Goal: Find specific fact: Find specific fact

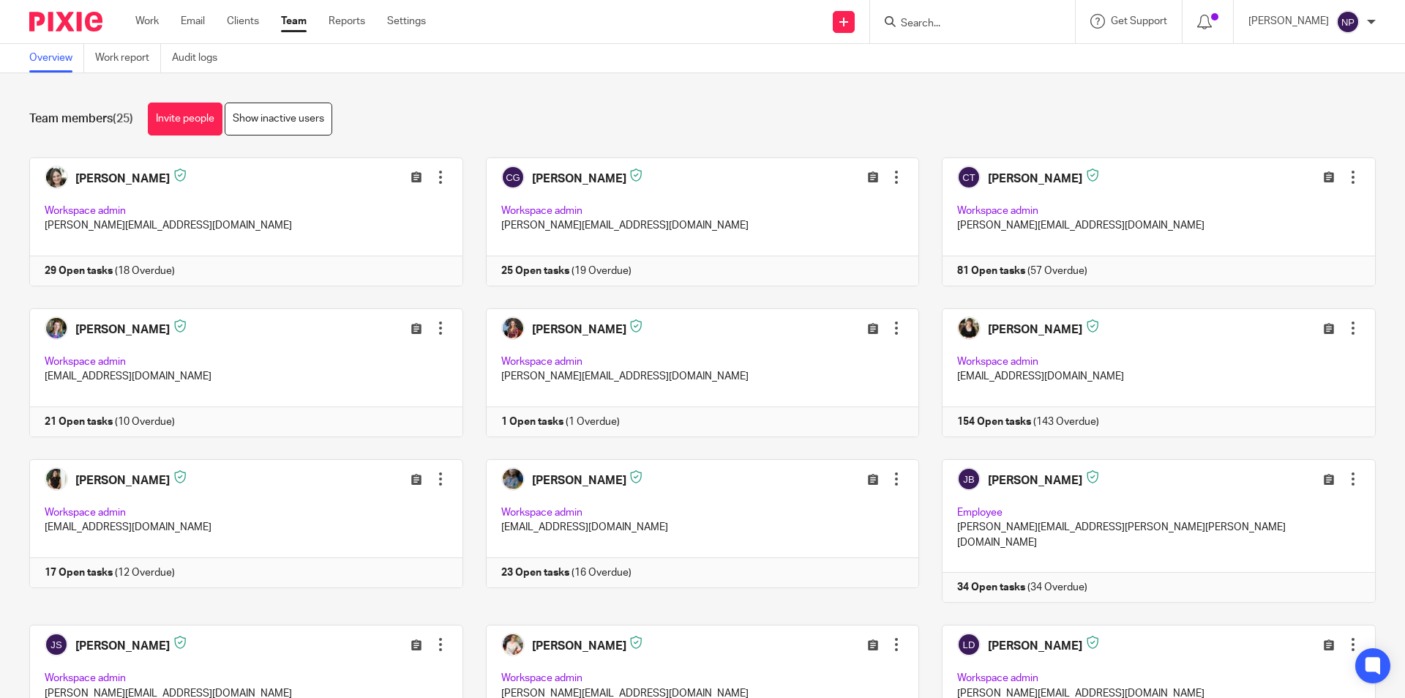
click at [936, 31] on form at bounding box center [978, 21] width 156 height 18
click at [930, 26] on input "Search" at bounding box center [966, 24] width 132 height 13
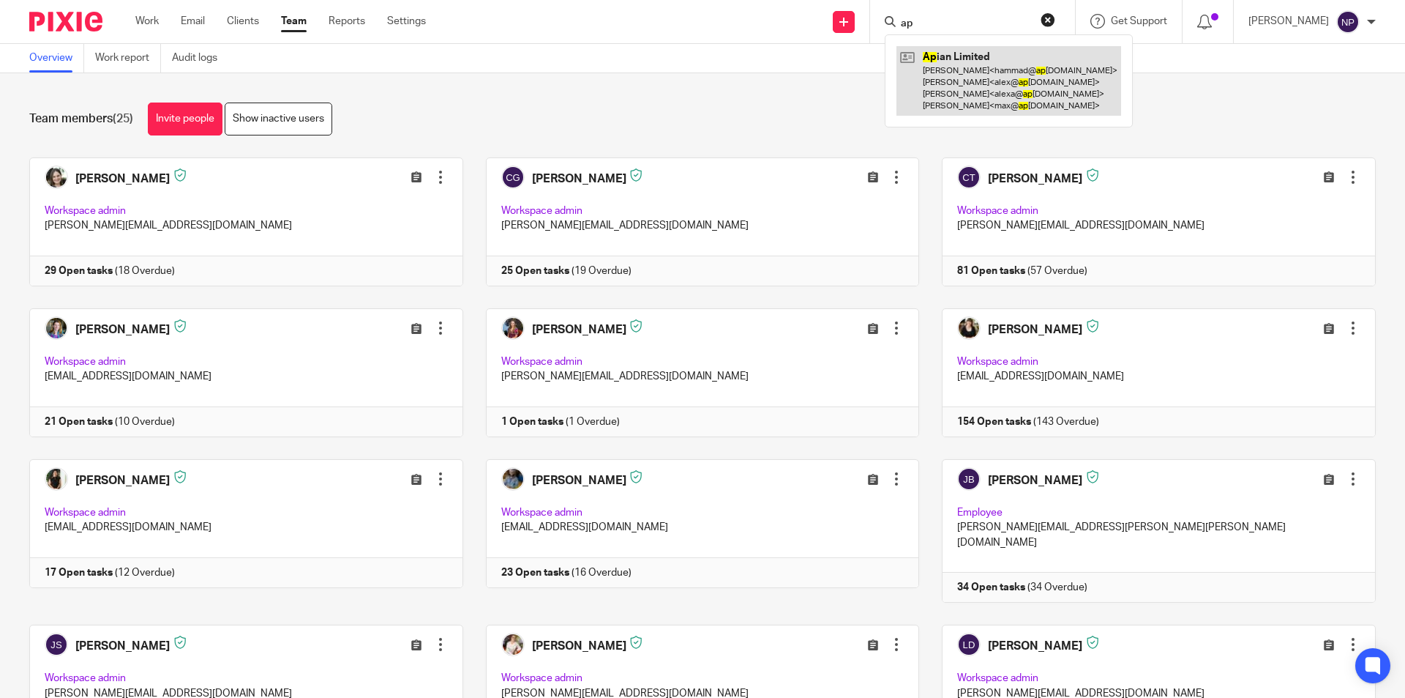
type input "ap"
click at [992, 62] on link at bounding box center [1009, 81] width 225 height 70
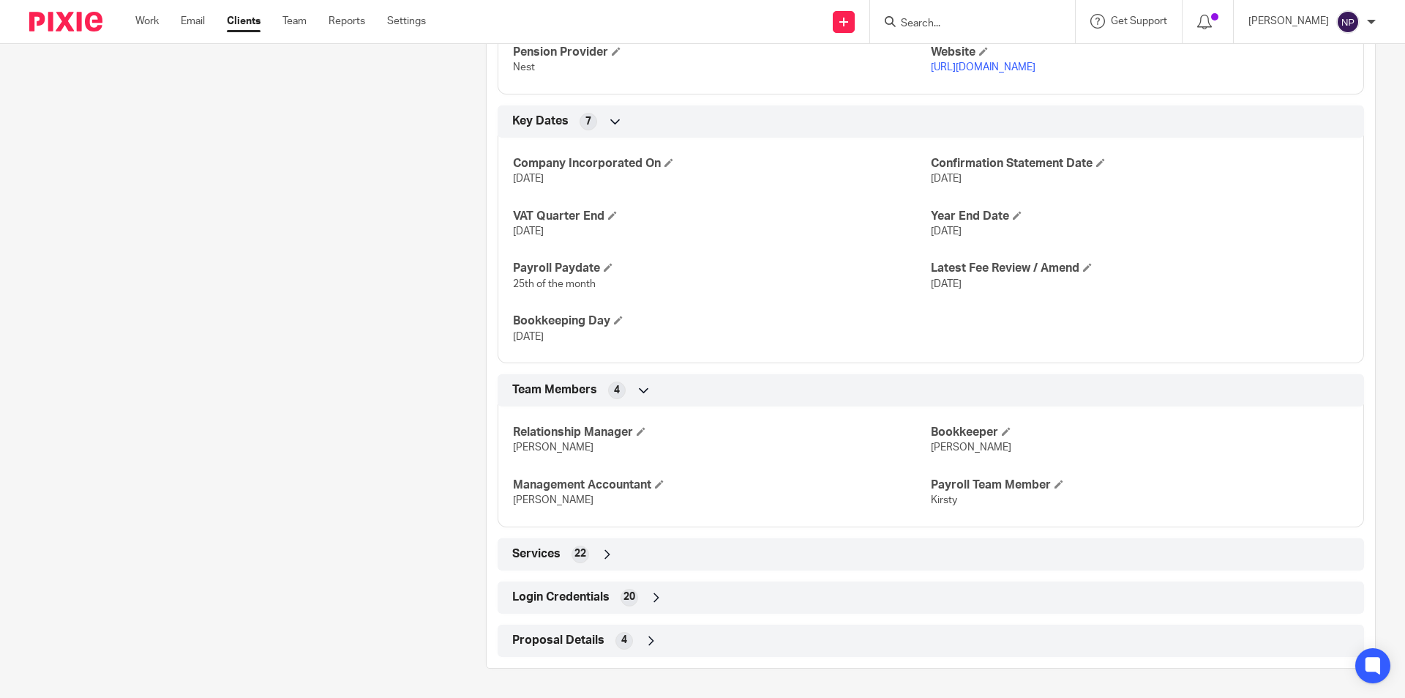
scroll to position [879, 0]
click at [645, 588] on div "Login Credentials 20" at bounding box center [931, 597] width 845 height 25
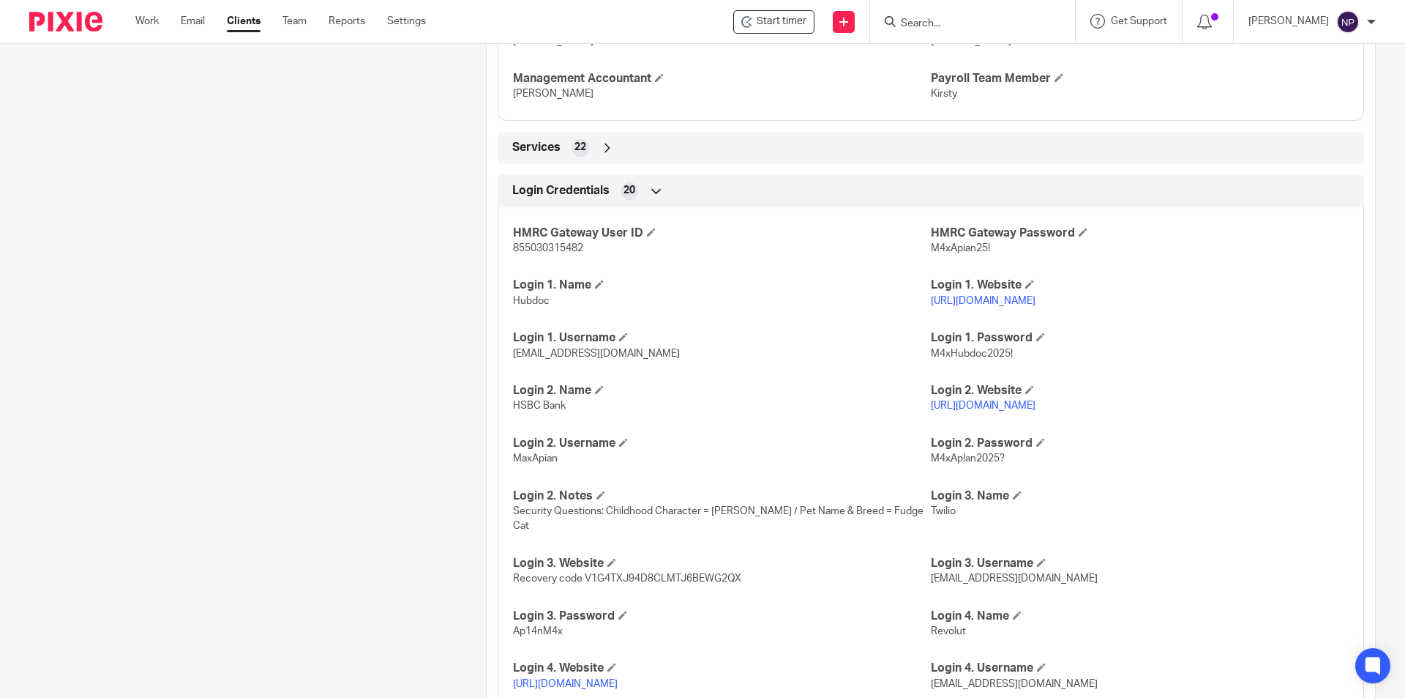
scroll to position [1391, 0]
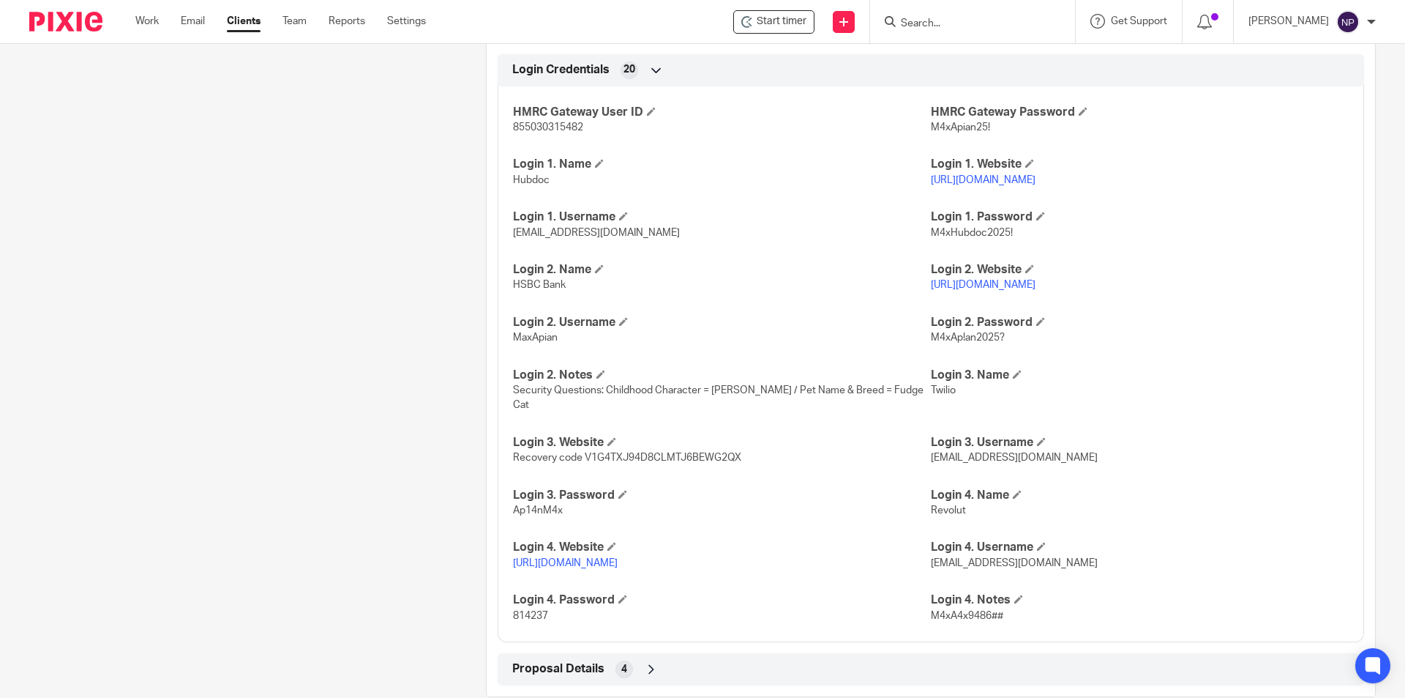
click at [618, 562] on link "[URL][DOMAIN_NAME]" at bounding box center [565, 563] width 105 height 10
click at [1030, 566] on span "[EMAIL_ADDRESS][DOMAIN_NAME]" at bounding box center [1014, 563] width 167 height 10
copy p "[EMAIL_ADDRESS][DOMAIN_NAME]"
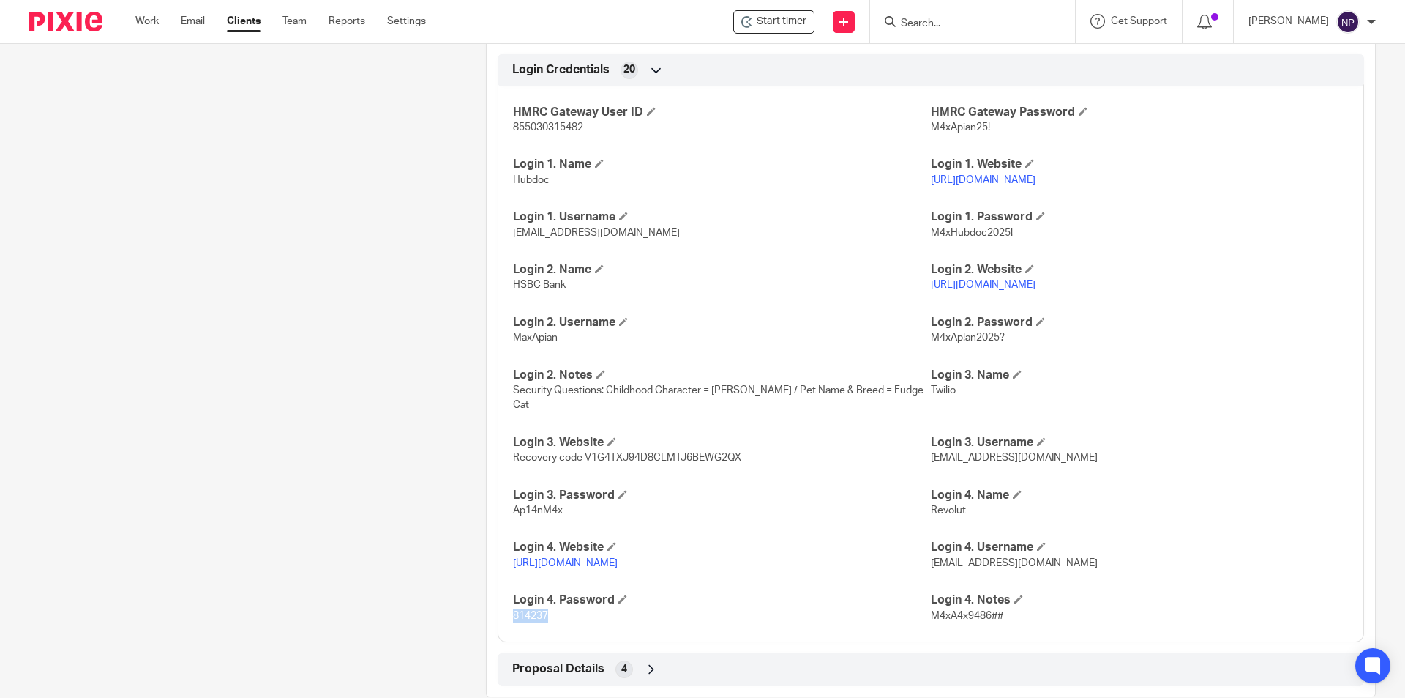
drag, startPoint x: 582, startPoint y: 622, endPoint x: 493, endPoint y: 618, distance: 89.4
click at [493, 618] on div "Login Credentials 20 HMRC Gateway User ID 855030315482 HMRC Gateway Password M4…" at bounding box center [931, 348] width 889 height 588
copy span "814237"
